Goal: Transaction & Acquisition: Purchase product/service

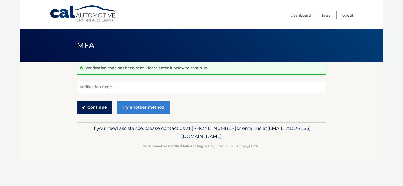
click at [88, 106] on button "Continue" at bounding box center [94, 107] width 35 height 13
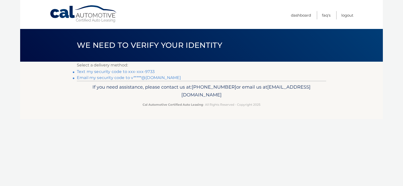
click at [113, 72] on link "Text my security code to xxx-xxx-9733" at bounding box center [116, 71] width 78 height 5
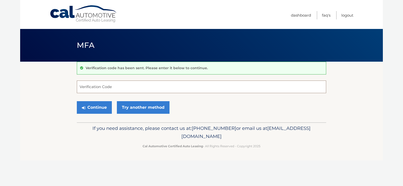
click at [107, 86] on input "Verification Code" at bounding box center [201, 87] width 249 height 13
type input "131883"
click at [105, 107] on button "Continue" at bounding box center [94, 107] width 35 height 13
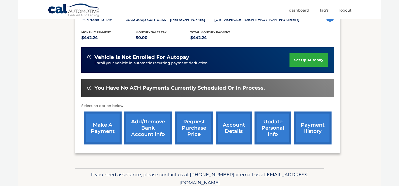
scroll to position [101, 0]
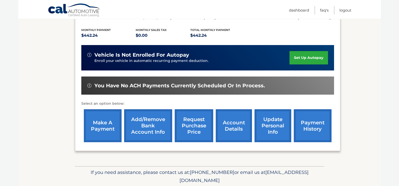
click at [99, 128] on link "make a payment" at bounding box center [103, 125] width 38 height 33
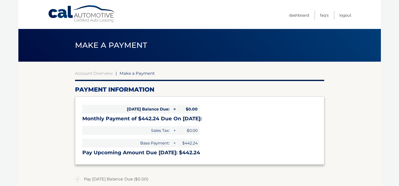
select select "NzllZTA1Y2EtY2E5Mi00MTVkLTkyNGUtMDMwMDNiMGMzYzQx"
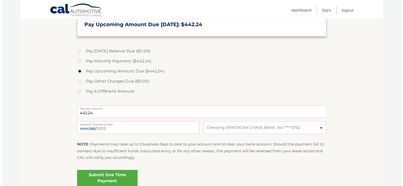
scroll to position [151, 0]
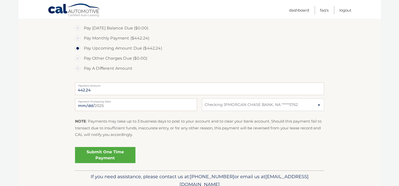
click at [107, 156] on link "Submit One Time Payment" at bounding box center [105, 155] width 60 height 16
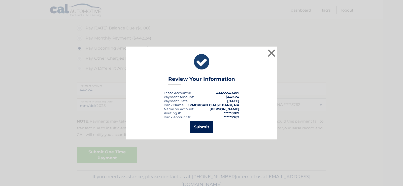
click at [201, 131] on button "Submit" at bounding box center [201, 127] width 23 height 12
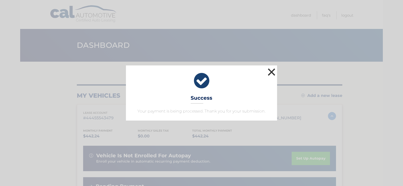
click at [269, 72] on button "×" at bounding box center [271, 72] width 10 height 10
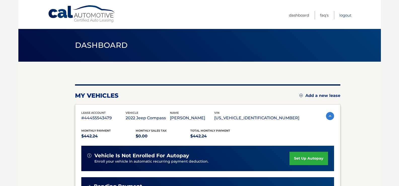
click at [341, 16] on link "Logout" at bounding box center [345, 15] width 12 height 8
